Goal: Navigation & Orientation: Find specific page/section

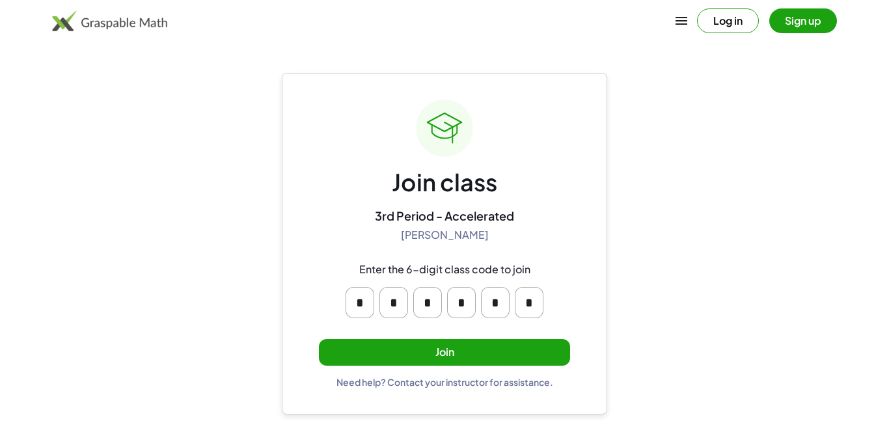
click at [365, 310] on input "*" at bounding box center [360, 302] width 29 height 31
click at [375, 298] on div "* * * * * *" at bounding box center [444, 303] width 208 height 42
click at [562, 314] on div "* * * * * *" at bounding box center [444, 303] width 250 height 52
click at [430, 356] on button "Join" at bounding box center [444, 352] width 251 height 27
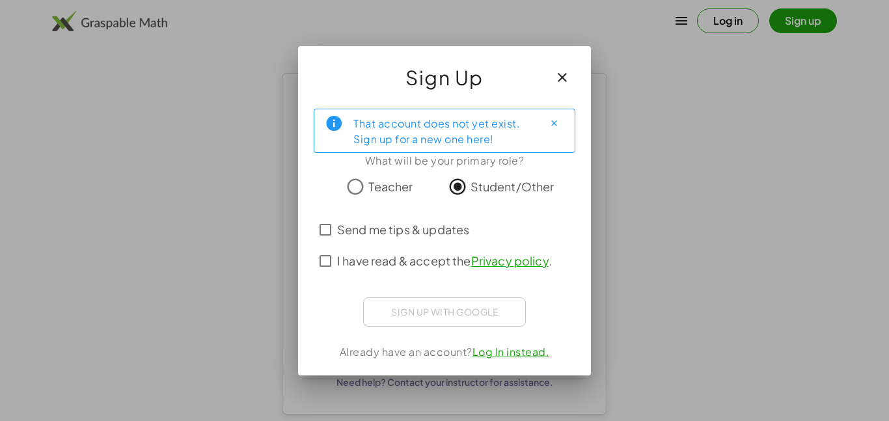
click at [409, 229] on span "Send me tips & updates" at bounding box center [403, 230] width 132 height 18
click at [390, 263] on span "I have read & accept the Privacy policy ." at bounding box center [444, 261] width 215 height 18
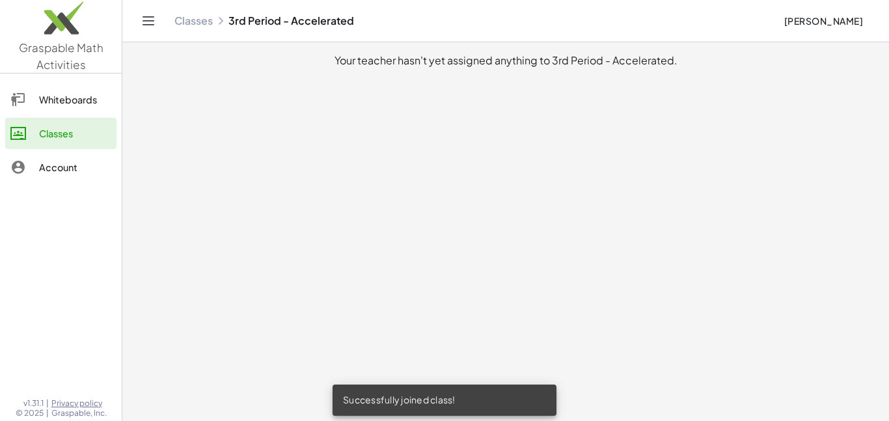
click at [27, 88] on link "Whiteboards" at bounding box center [60, 99] width 111 height 31
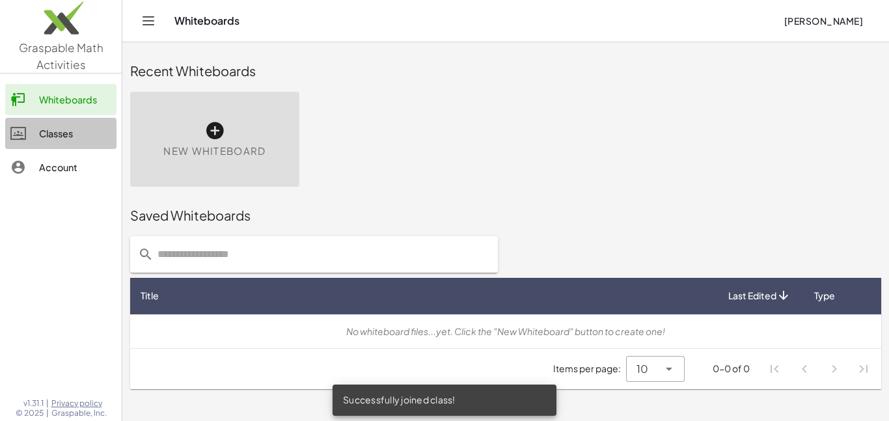
click at [31, 134] on div at bounding box center [24, 134] width 29 height 16
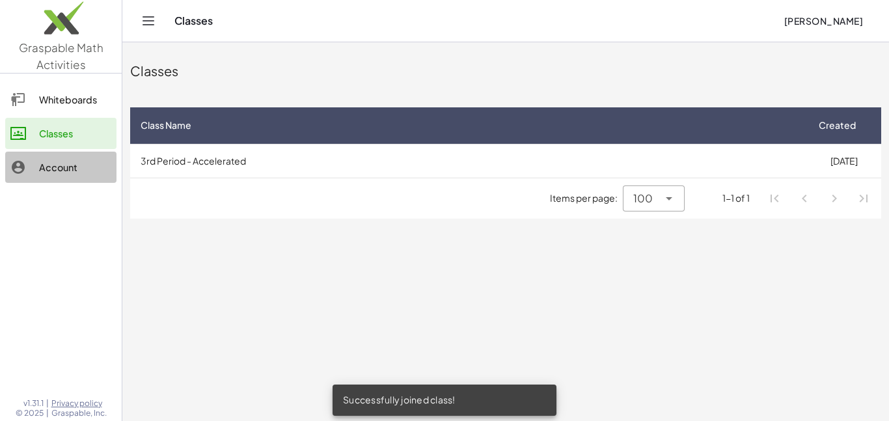
click at [40, 168] on div "Account" at bounding box center [75, 167] width 72 height 16
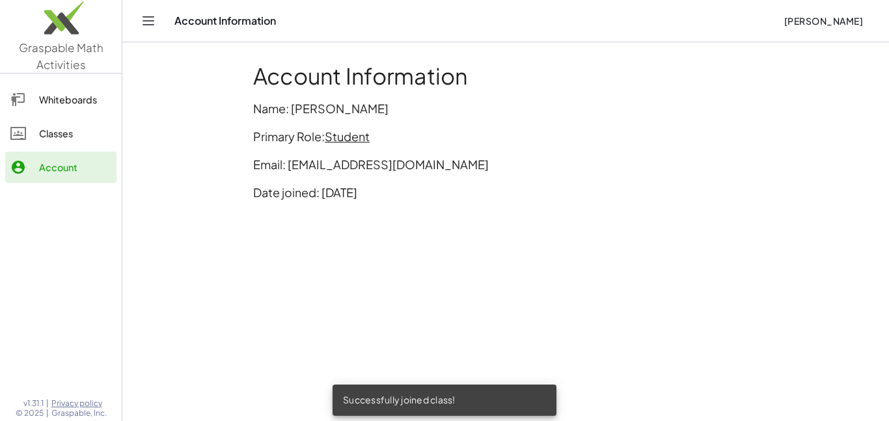
click at [54, 142] on link "Classes" at bounding box center [60, 133] width 111 height 31
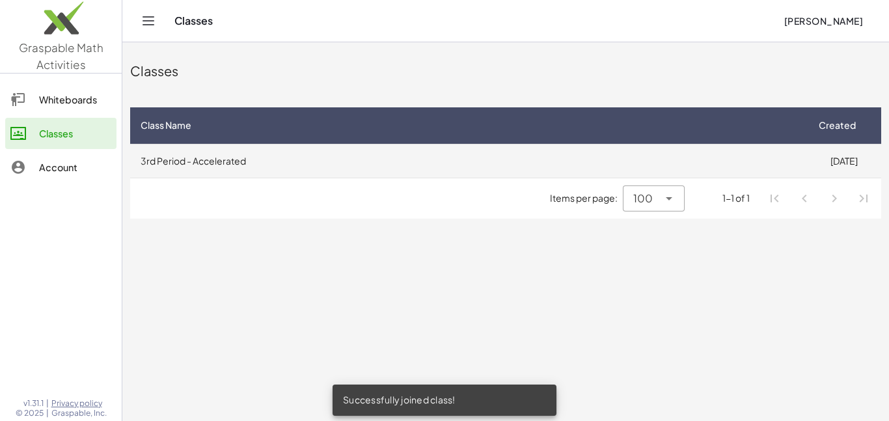
click at [280, 172] on td "3rd Period - Accelerated" at bounding box center [468, 161] width 676 height 34
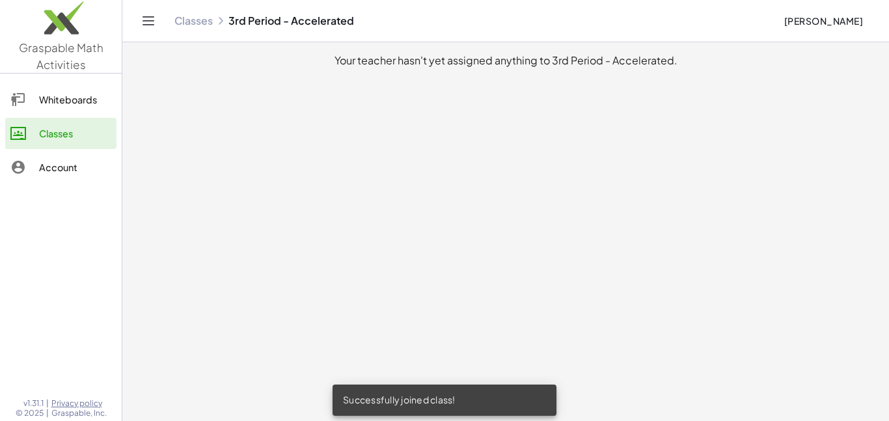
click at [75, 122] on link "Classes" at bounding box center [60, 133] width 111 height 31
